Goal: Navigation & Orientation: Find specific page/section

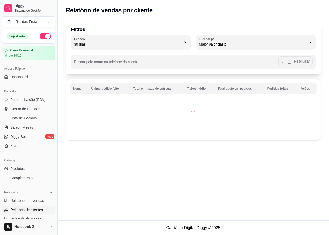
select select "30"
select select "HIGHEST_TOTAL_SPENT_WITH_ORDERS"
click at [35, 106] on span "Gestor de Pedidos" at bounding box center [25, 108] width 30 height 5
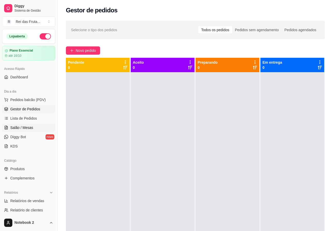
click at [28, 130] on link "Salão / Mesas" at bounding box center [28, 127] width 53 height 8
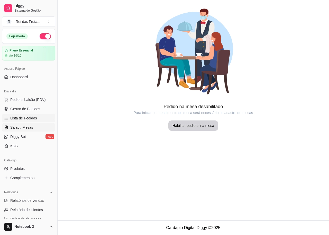
click at [28, 118] on span "Lista de Pedidos" at bounding box center [23, 118] width 27 height 5
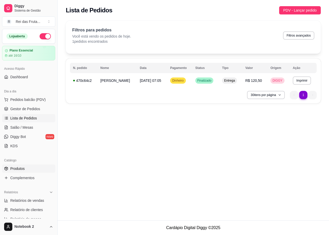
click at [28, 165] on link "Produtos" at bounding box center [28, 168] width 53 height 8
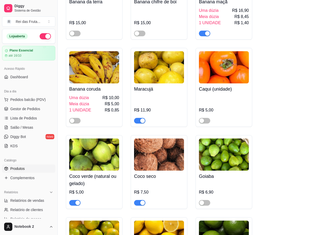
scroll to position [1776, 0]
